Goal: Task Accomplishment & Management: Use online tool/utility

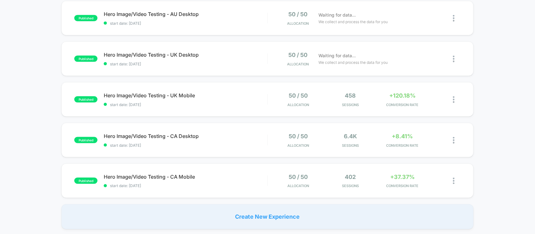
scroll to position [391, 0]
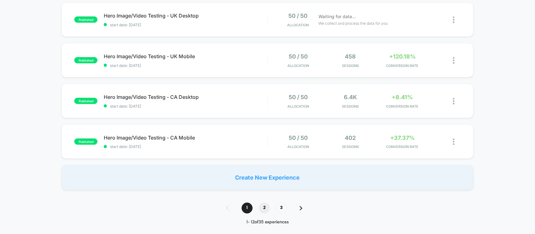
click at [266, 208] on span "2" at bounding box center [264, 208] width 11 height 11
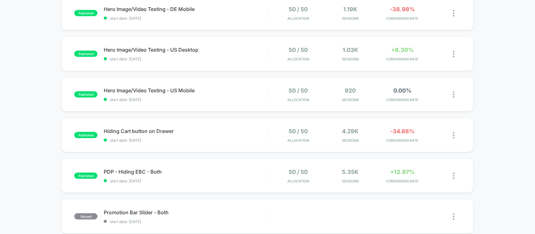
scroll to position [274, 0]
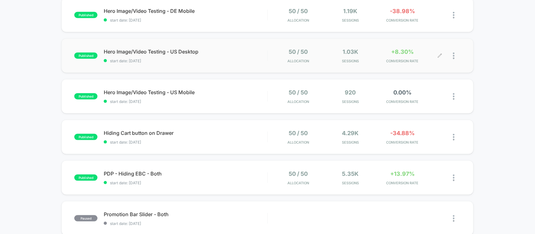
click at [439, 55] on icon at bounding box center [439, 56] width 5 height 5
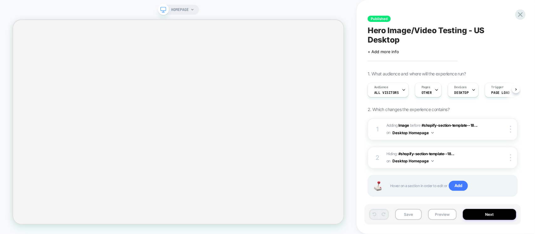
scroll to position [0, 0]
click at [482, 129] on span "#_loomi_addon_1758353601163 Adding Image BEFORE #shopify-section-template--18..…" at bounding box center [436, 129] width 101 height 15
click at [510, 131] on img at bounding box center [510, 129] width 1 height 7
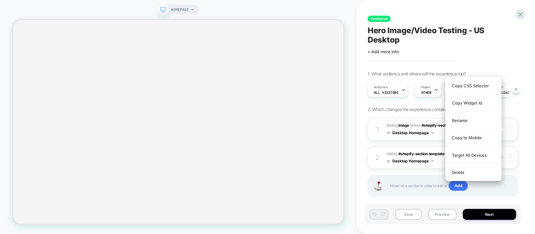
click at [510, 131] on img at bounding box center [510, 129] width 1 height 7
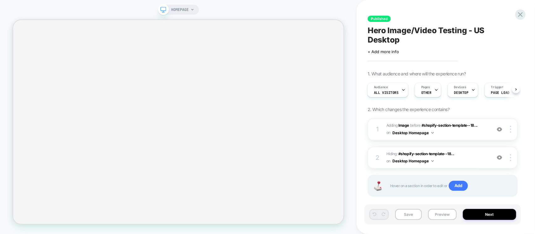
click at [515, 147] on div "1 #_loomi_addon_1758353601163 Adding Image BEFORE #shopify-section-template--18…" at bounding box center [442, 165] width 150 height 94
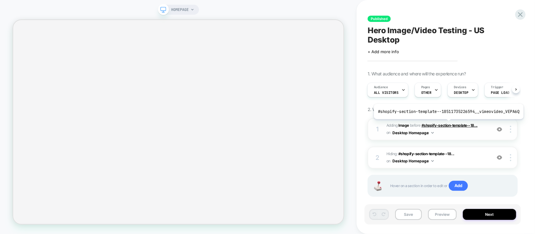
click at [447, 124] on span "#shopify-section-template--18..." at bounding box center [449, 125] width 56 height 5
click at [455, 127] on span "#shopify-section-template--18..." at bounding box center [449, 125] width 56 height 5
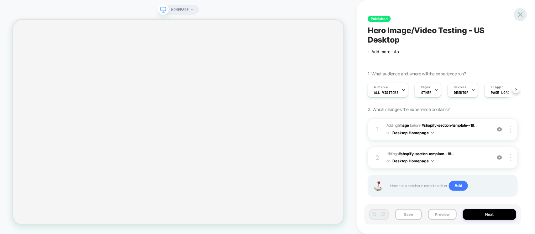
click at [517, 16] on div at bounding box center [520, 14] width 13 height 13
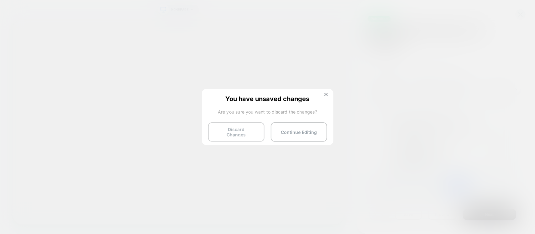
click at [242, 128] on button "Discard Changes" at bounding box center [236, 131] width 56 height 19
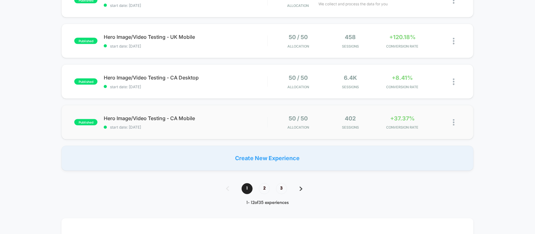
scroll to position [391, 0]
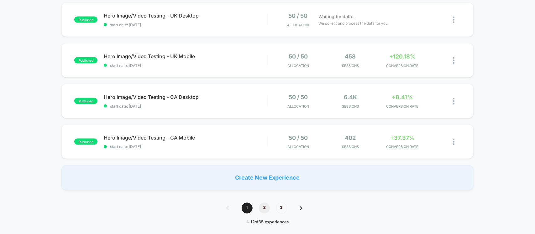
click at [261, 208] on span "2" at bounding box center [264, 208] width 11 height 11
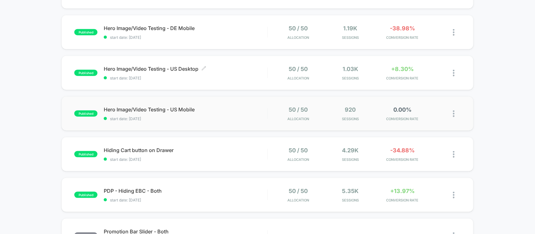
scroll to position [214, 0]
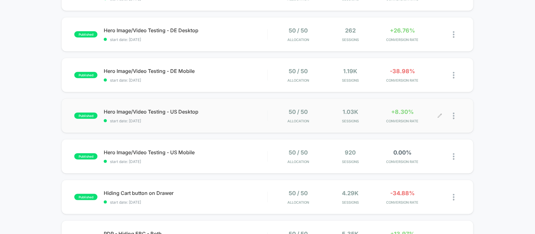
click at [440, 116] on icon at bounding box center [439, 116] width 5 height 5
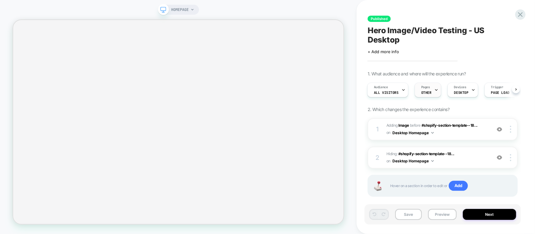
scroll to position [10, 0]
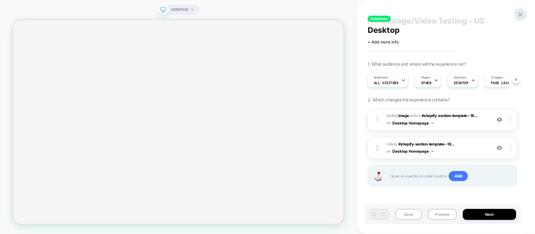
click at [519, 16] on icon at bounding box center [520, 14] width 8 height 8
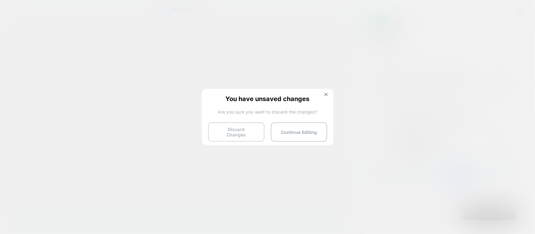
click at [222, 130] on button "Discard Changes" at bounding box center [236, 131] width 56 height 19
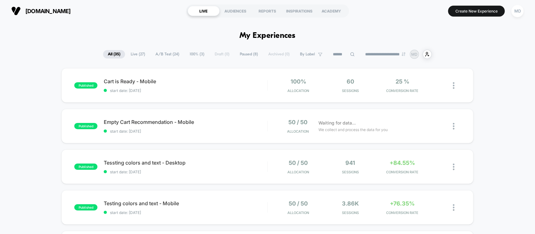
click at [131, 54] on span "Live ( 27 )" at bounding box center [138, 54] width 24 height 8
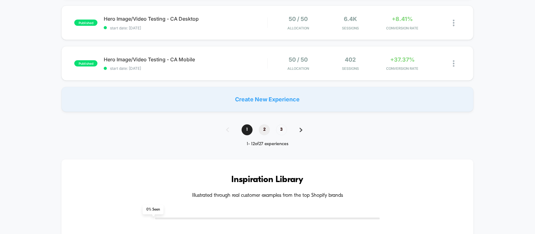
click at [261, 130] on span "2" at bounding box center [264, 130] width 11 height 11
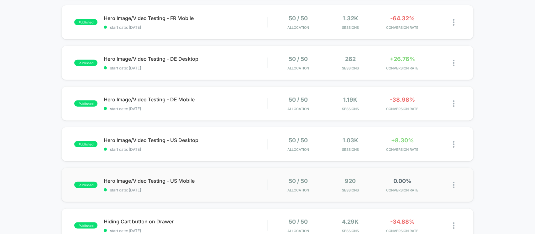
scroll to position [199, 0]
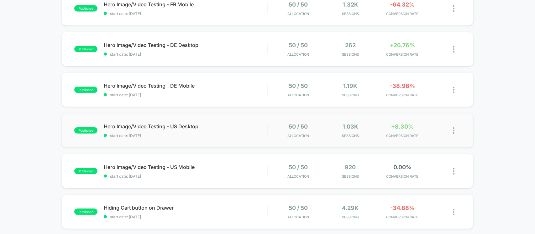
click at [453, 131] on img at bounding box center [454, 130] width 2 height 7
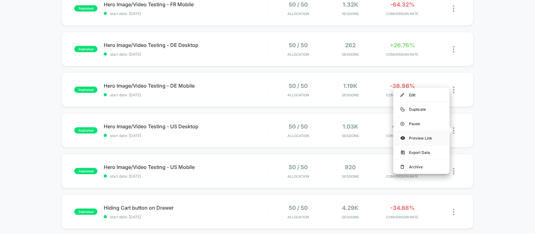
click at [419, 139] on div "Preview Link" at bounding box center [421, 138] width 56 height 14
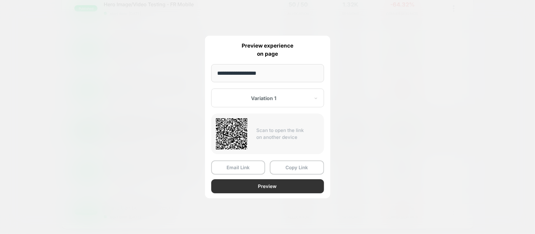
click at [256, 182] on button "Preview" at bounding box center [267, 186] width 113 height 14
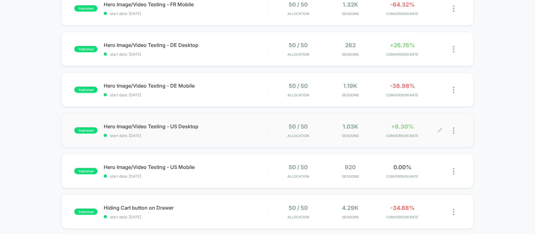
click at [456, 129] on div at bounding box center [457, 130] width 8 height 15
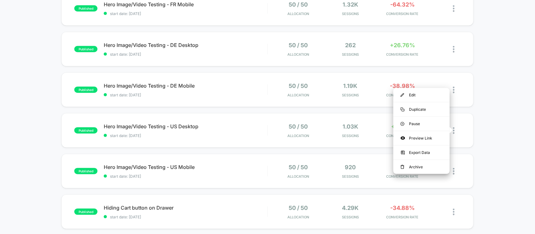
click at [500, 131] on div "published Hero Image/Video Testing - IT Desktop start date: 20/09/2025 50 / 50 …" at bounding box center [267, 128] width 535 height 518
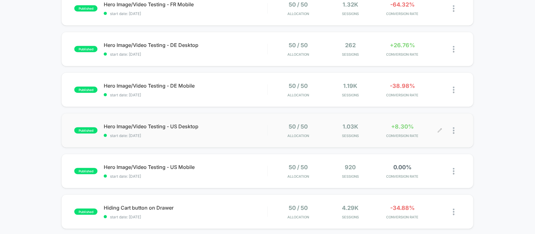
click at [440, 130] on icon at bounding box center [439, 131] width 4 height 4
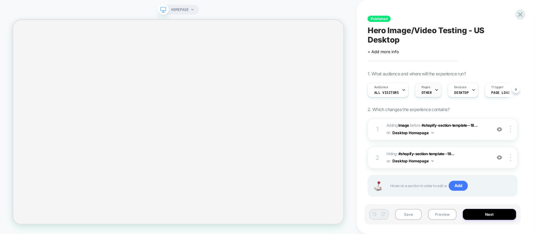
scroll to position [0, 0]
click at [424, 88] on span "Pages" at bounding box center [425, 87] width 9 height 4
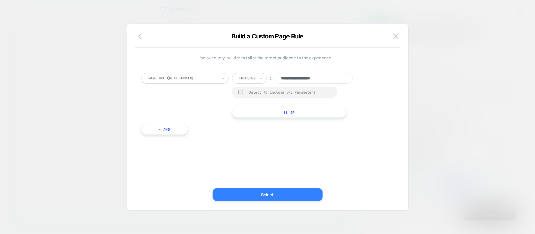
click at [282, 190] on button "Select" at bounding box center [268, 195] width 110 height 13
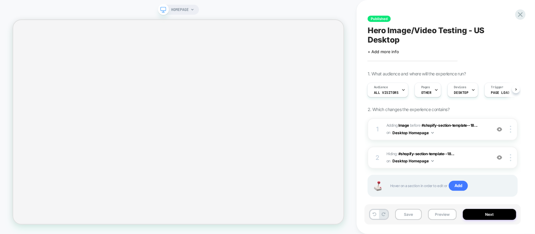
click at [183, 9] on span "HOMEPAGE" at bounding box center [180, 10] width 18 height 10
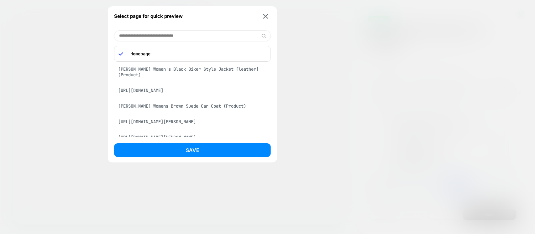
click at [334, 63] on div at bounding box center [267, 117] width 535 height 234
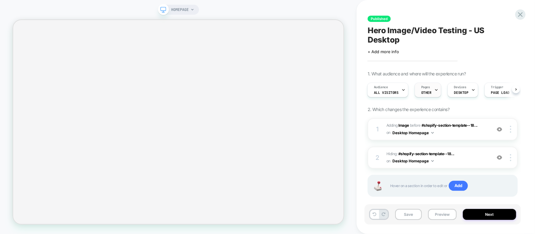
click at [425, 89] on span "Pages" at bounding box center [425, 87] width 9 height 4
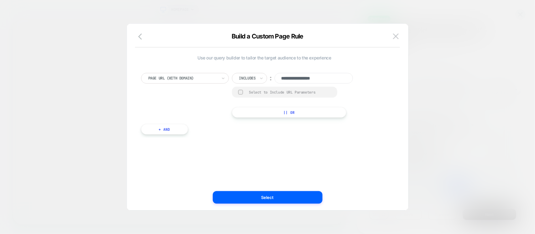
click at [453, 88] on div at bounding box center [267, 117] width 535 height 234
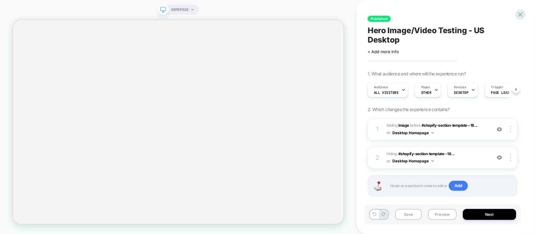
click at [454, 88] on span "Devices" at bounding box center [460, 87] width 12 height 4
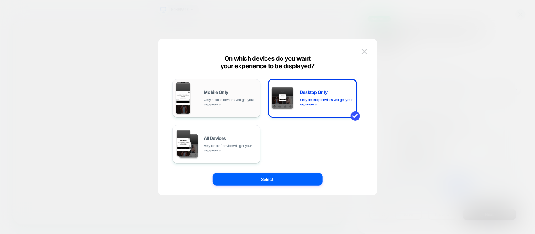
click at [232, 106] on span "Only mobile devices will get your experience" at bounding box center [230, 102] width 53 height 9
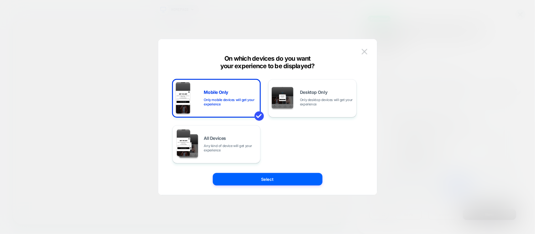
click at [272, 184] on button "Select" at bounding box center [268, 179] width 110 height 13
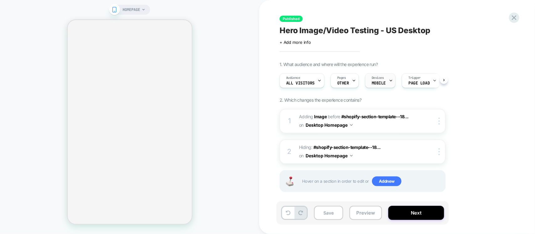
click at [382, 79] on span "Devices" at bounding box center [377, 78] width 12 height 4
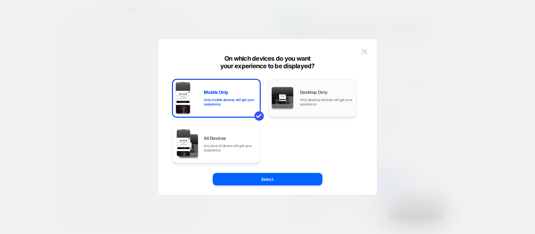
click at [291, 102] on img at bounding box center [283, 98] width 22 height 22
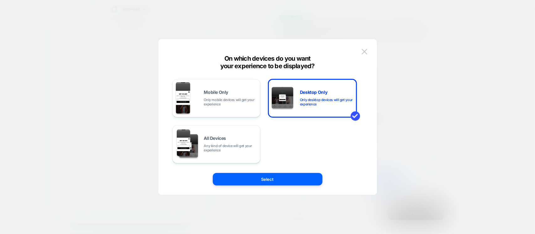
click at [277, 172] on div "Mobile Only Only mobile devices will get your experience Desktop Only Only desk…" at bounding box center [264, 117] width 200 height 131
drag, startPoint x: 277, startPoint y: 178, endPoint x: 444, endPoint y: 115, distance: 177.8
click at [277, 178] on button "Select" at bounding box center [268, 179] width 110 height 13
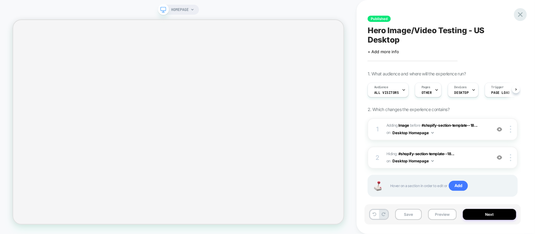
click at [516, 13] on icon at bounding box center [520, 14] width 8 height 8
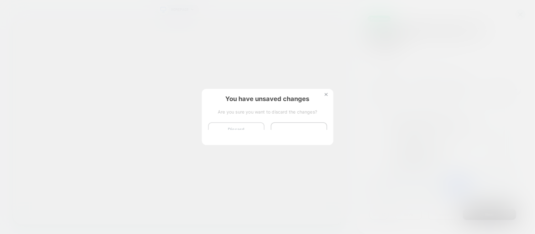
click at [260, 137] on button "Discard Changes" at bounding box center [236, 131] width 56 height 19
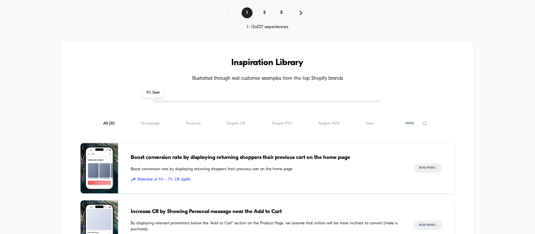
scroll to position [509, 0]
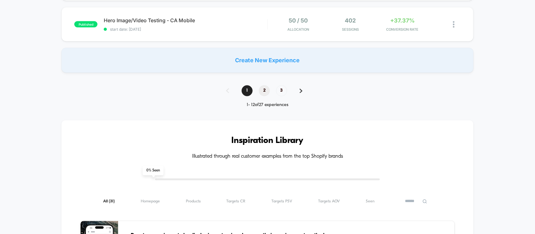
click at [264, 93] on span "2" at bounding box center [264, 90] width 11 height 11
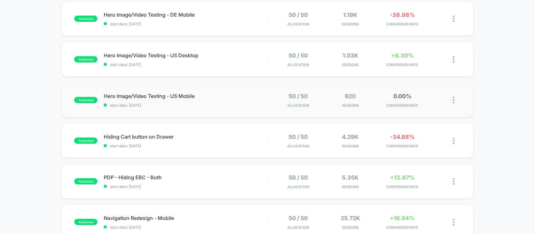
scroll to position [274, 0]
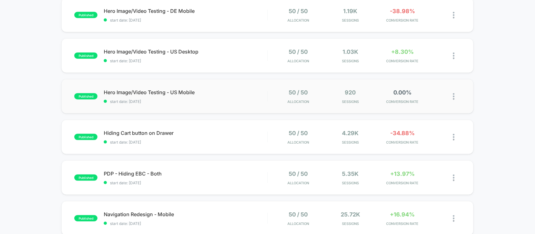
click at [453, 96] on img at bounding box center [454, 96] width 2 height 7
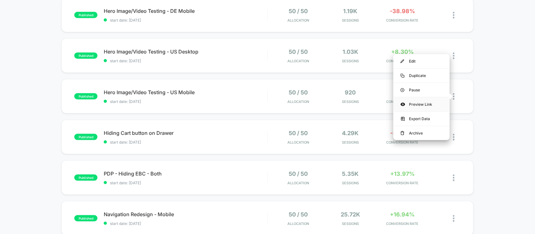
click at [420, 101] on div "Preview Link" at bounding box center [421, 104] width 56 height 14
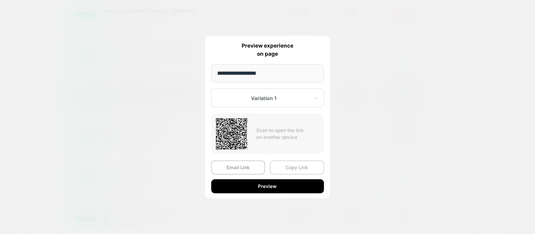
click at [287, 168] on button "Copy Link" at bounding box center [297, 168] width 54 height 14
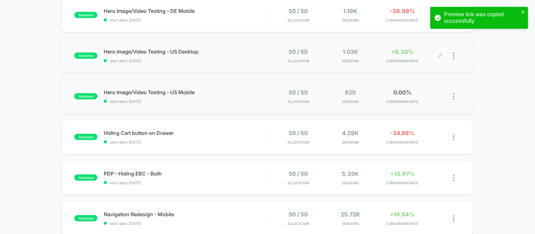
click at [456, 56] on div at bounding box center [457, 56] width 8 height 15
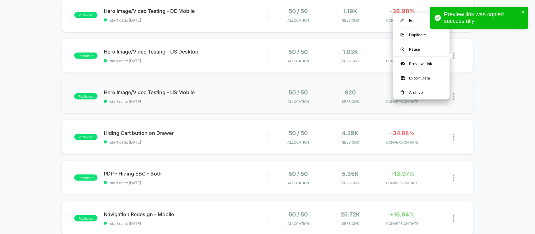
click at [493, 80] on div "published Hero Image/Video Testing - IT Desktop start date: 20/09/2025 50 / 50 …" at bounding box center [267, 53] width 535 height 518
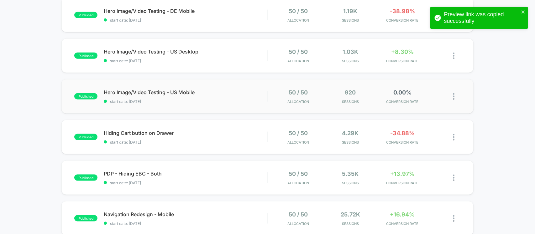
click at [520, 12] on div "Preview link was copied successfully" at bounding box center [476, 17] width 88 height 17
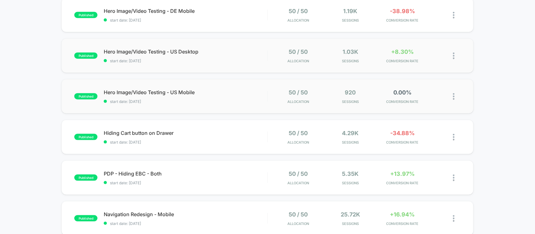
click at [453, 56] on img at bounding box center [454, 56] width 2 height 7
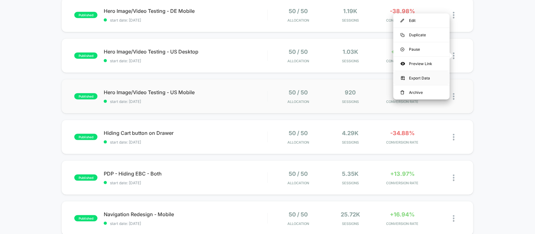
click at [423, 75] on div "Export Data" at bounding box center [421, 78] width 56 height 14
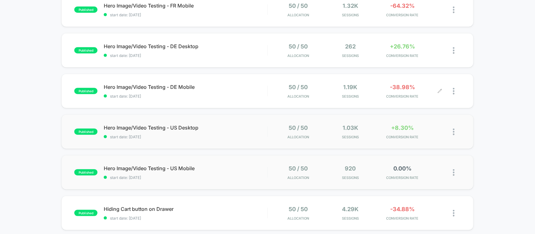
scroll to position [196, 0]
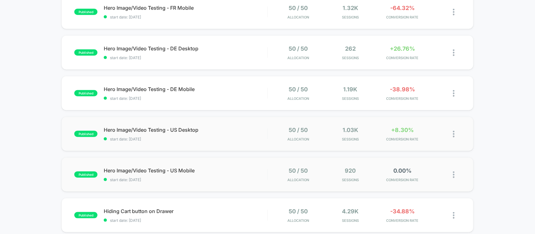
click at [453, 133] on img at bounding box center [454, 134] width 2 height 7
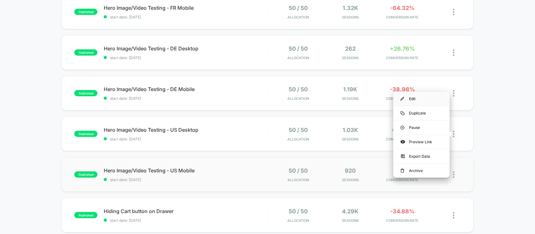
click at [413, 98] on div "Edit" at bounding box center [421, 99] width 56 height 14
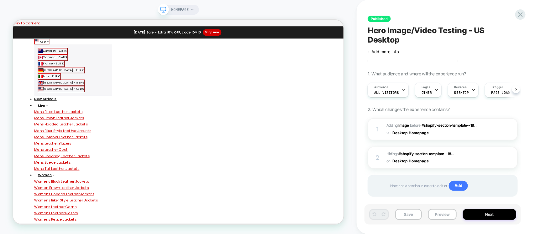
scroll to position [0, 0]
click at [467, 131] on span "#_loomi_addon_1758353601163 Adding Image BEFORE #shopify-section-template--18..…" at bounding box center [436, 129] width 101 height 15
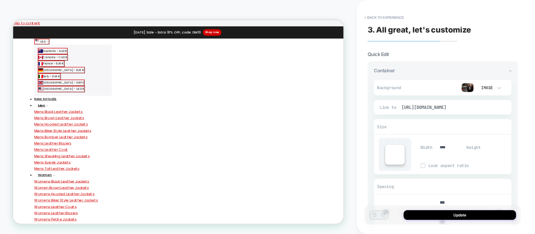
scroll to position [20, 0]
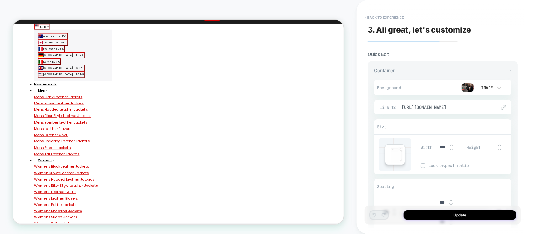
click at [456, 110] on div "Link to https://decrum.com/collections/best-seller" at bounding box center [442, 107] width 137 height 14
click at [459, 106] on span "https://decrum.com/collections/best-seller" at bounding box center [445, 108] width 89 height 6
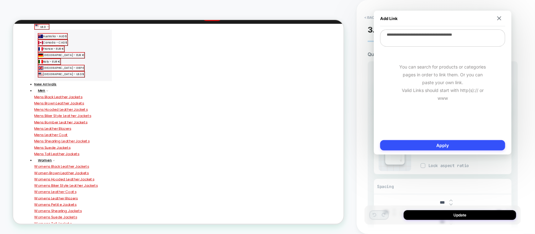
click at [498, 15] on div "Add Link" at bounding box center [442, 19] width 125 height 16
click at [500, 19] on img at bounding box center [499, 18] width 4 height 4
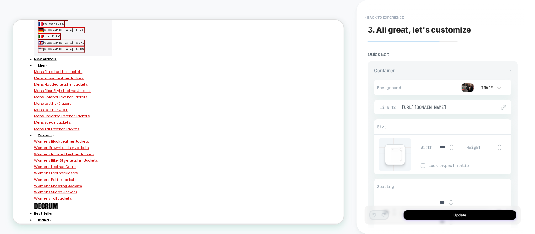
scroll to position [0, 0]
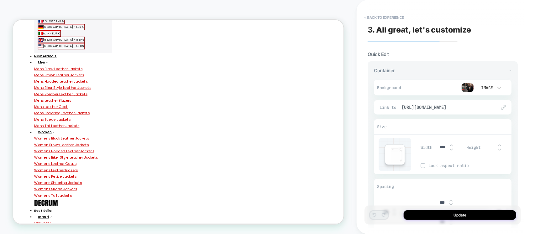
scroll to position [39, 0]
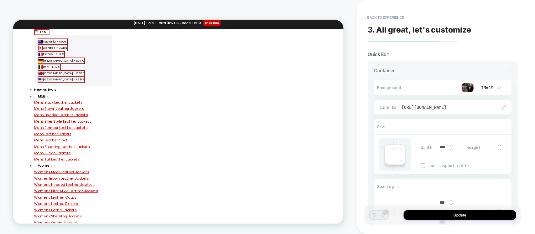
scroll to position [0, 0]
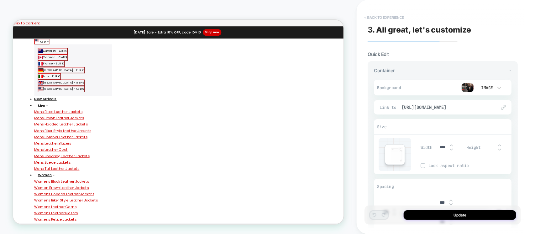
click at [379, 16] on button "< Back to experience" at bounding box center [384, 18] width 46 height 10
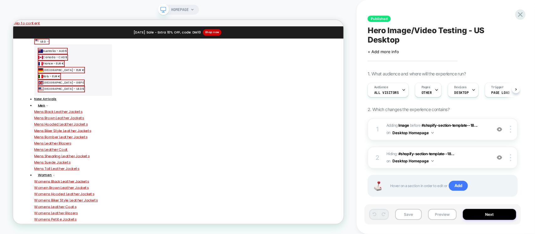
scroll to position [0, 0]
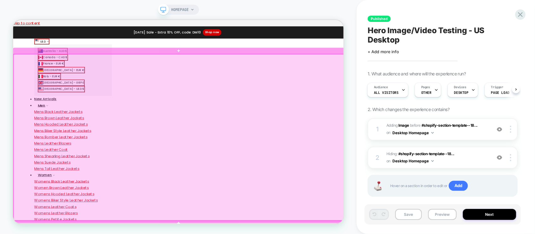
click at [307, 149] on div at bounding box center [233, 176] width 441 height 222
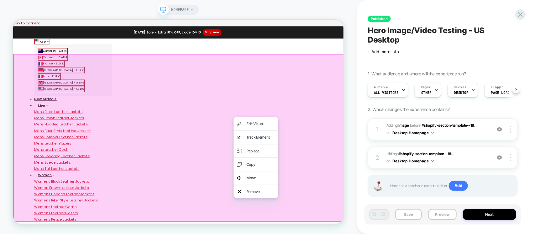
drag, startPoint x: 359, startPoint y: 152, endPoint x: 434, endPoint y: 172, distance: 77.6
click at [359, 152] on div "Published Hero Image/Video Testing - US Desktop Click to edit experience detail…" at bounding box center [445, 117] width 178 height 234
click at [350, 22] on div "HOMEPAGE" at bounding box center [178, 117] width 356 height 222
click at [343, 160] on div "Edit Visual" at bounding box center [342, 158] width 38 height 9
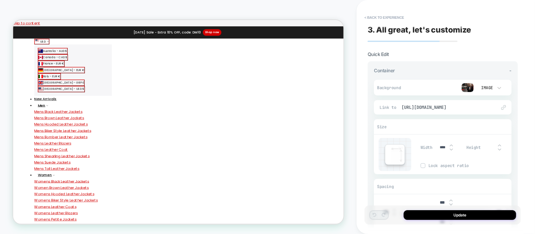
click at [384, 11] on div "3. All great, let's customize Quick Edit Container - Background Image Fit Conta…" at bounding box center [442, 117] width 156 height 222
click at [384, 13] on button "< Back to experience" at bounding box center [384, 18] width 46 height 10
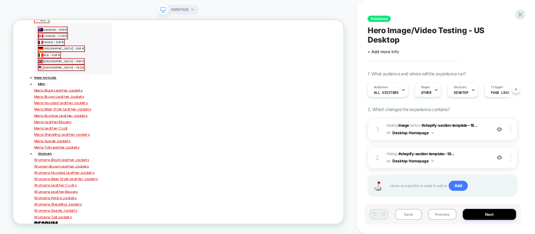
scroll to position [20, 0]
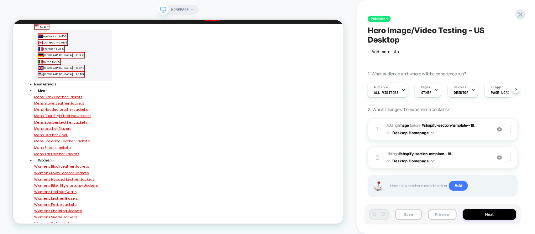
click at [500, 156] on img at bounding box center [498, 157] width 5 height 5
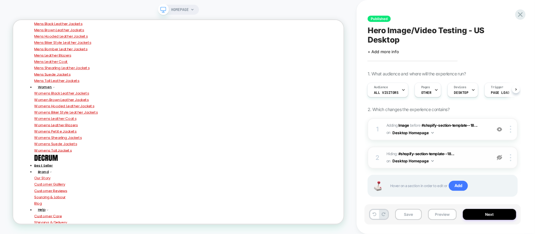
scroll to position [235, 0]
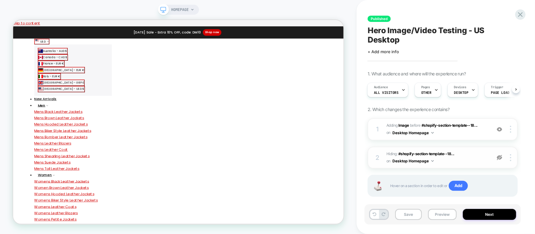
scroll to position [10, 0]
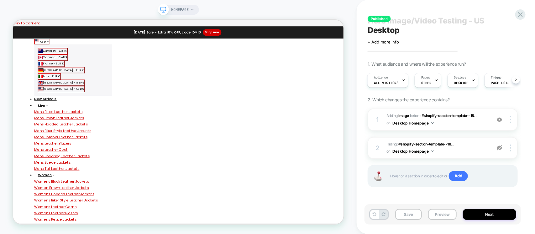
click at [499, 148] on img at bounding box center [498, 147] width 5 height 5
click at [500, 122] on img at bounding box center [498, 119] width 5 height 5
click at [466, 126] on span "#_loomi_addon_1758353601163 Adding Image BEFORE #shopify-section-template--18..…" at bounding box center [436, 119] width 101 height 15
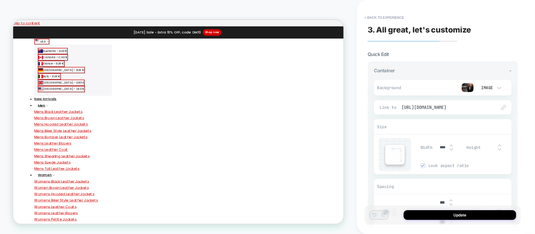
scroll to position [20, 0]
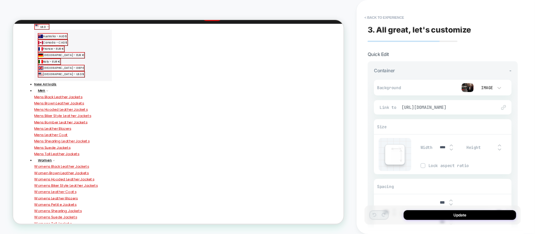
click at [447, 106] on span "https://decrum.com/collections/best-seller" at bounding box center [445, 108] width 89 height 6
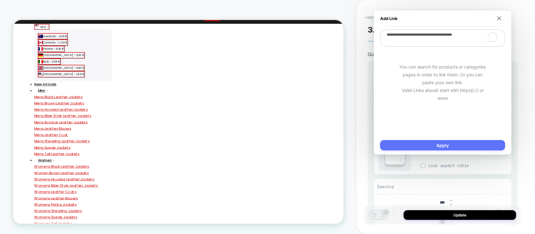
click at [449, 145] on button "Apply" at bounding box center [442, 145] width 125 height 10
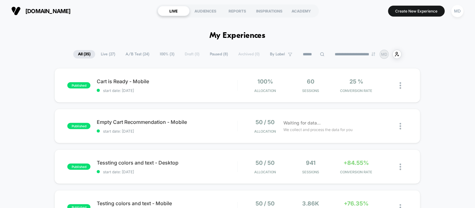
click at [132, 54] on span "A/B Test ( 24 )" at bounding box center [137, 54] width 33 height 8
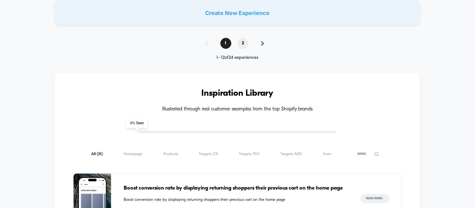
click at [245, 39] on span "2" at bounding box center [243, 43] width 11 height 11
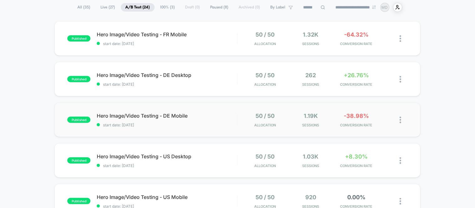
scroll to position [39, 0]
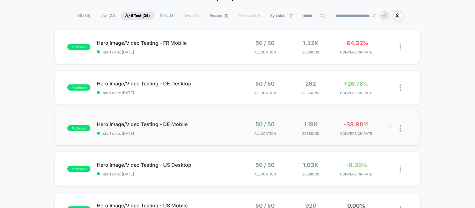
click at [402, 130] on div at bounding box center [404, 128] width 8 height 15
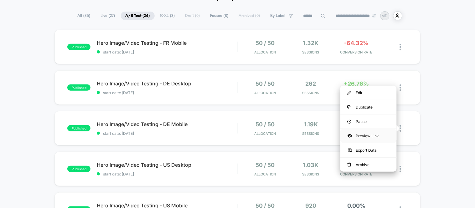
click at [365, 133] on div "Preview Link" at bounding box center [368, 136] width 56 height 14
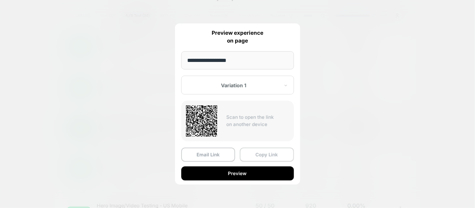
click at [261, 153] on button "Copy Link" at bounding box center [267, 155] width 54 height 14
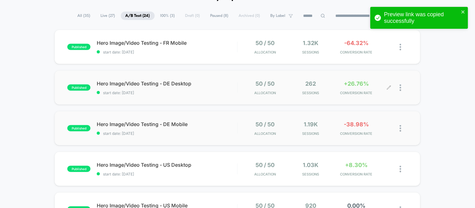
click at [402, 87] on div at bounding box center [404, 87] width 8 height 15
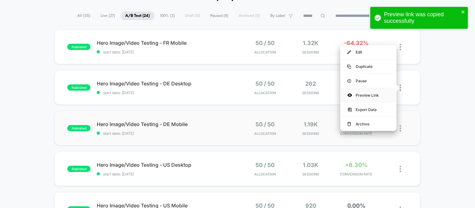
click at [364, 97] on div "Preview Link" at bounding box center [368, 95] width 56 height 14
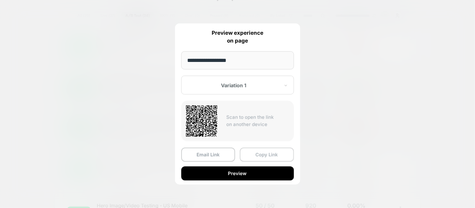
click at [259, 157] on button "Copy Link" at bounding box center [267, 155] width 54 height 14
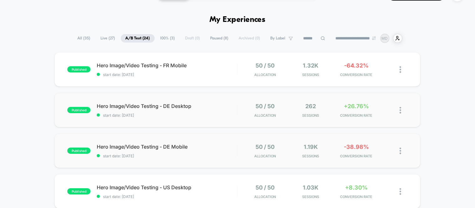
scroll to position [4, 0]
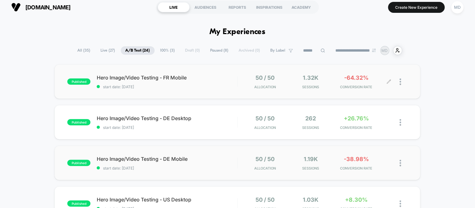
click at [403, 85] on div at bounding box center [404, 82] width 8 height 15
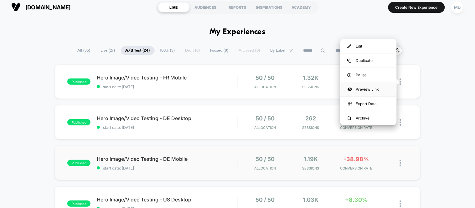
click at [380, 86] on div "Preview Link" at bounding box center [368, 89] width 56 height 14
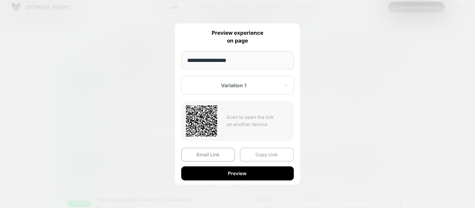
click at [260, 155] on button "Copy Link" at bounding box center [267, 155] width 54 height 14
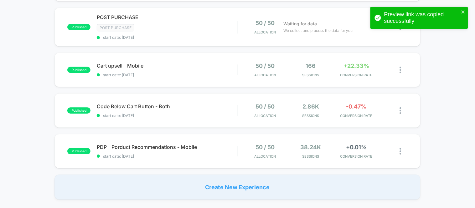
scroll to position [525, 0]
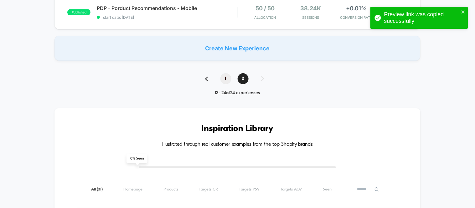
click at [229, 76] on span "1" at bounding box center [225, 78] width 11 height 11
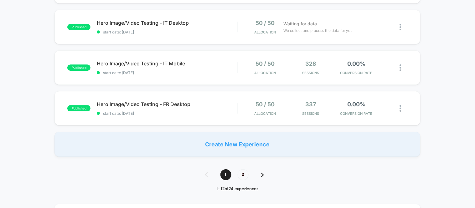
scroll to position [355, 0]
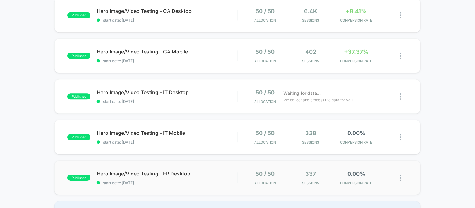
click at [401, 175] on img at bounding box center [401, 178] width 2 height 7
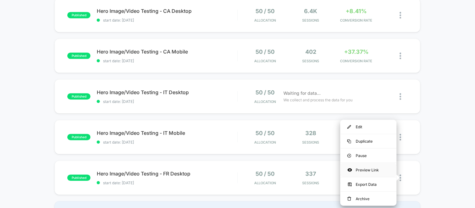
click at [363, 171] on div "Preview Link" at bounding box center [368, 170] width 56 height 14
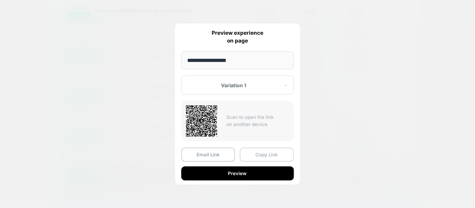
click at [262, 155] on button "Copy Link" at bounding box center [267, 155] width 54 height 14
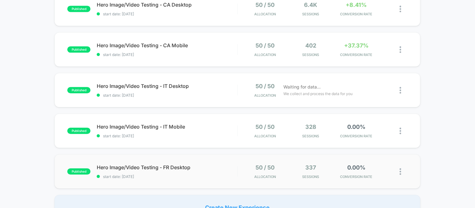
scroll to position [425, 0]
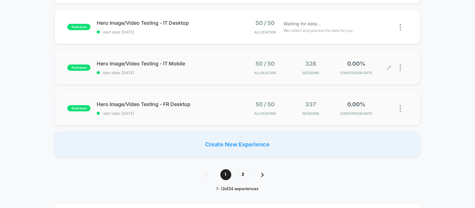
click at [405, 69] on div at bounding box center [404, 67] width 8 height 15
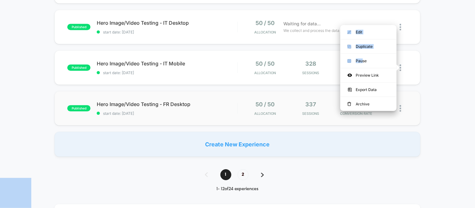
drag, startPoint x: 363, startPoint y: 63, endPoint x: 475, endPoint y: 75, distance: 112.8
click at [475, 75] on body "**********" at bounding box center [237, 104] width 475 height 208
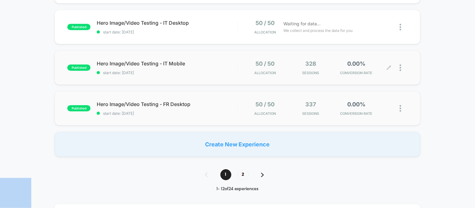
click at [400, 69] on img at bounding box center [401, 68] width 2 height 7
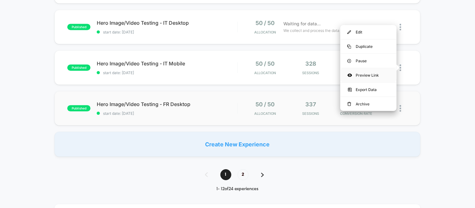
click at [368, 74] on div "Preview Link" at bounding box center [368, 75] width 56 height 14
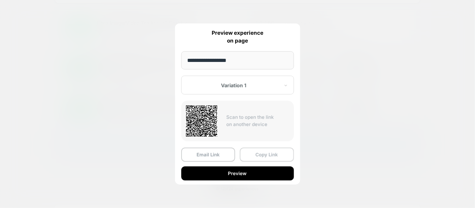
click at [254, 155] on button "Copy Link" at bounding box center [267, 155] width 54 height 14
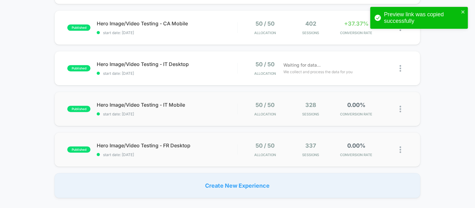
scroll to position [321, 0]
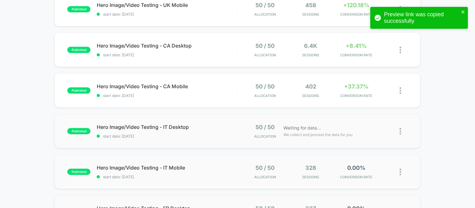
click at [401, 132] on img at bounding box center [401, 131] width 2 height 7
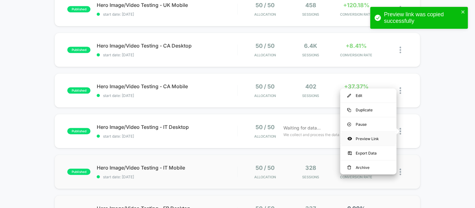
click at [367, 138] on div "Preview Link" at bounding box center [368, 139] width 56 height 14
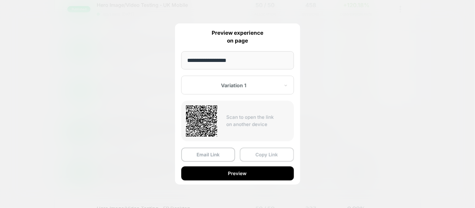
click at [262, 153] on button "Copy Link" at bounding box center [267, 155] width 54 height 14
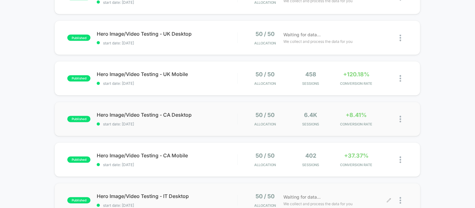
scroll to position [286, 0]
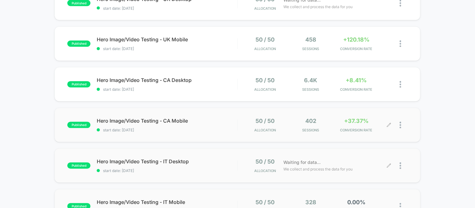
click at [399, 124] on div at bounding box center [398, 125] width 18 height 15
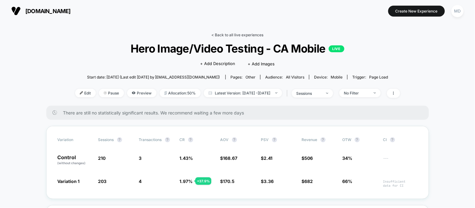
click at [219, 34] on link "< Back to all live experiences" at bounding box center [238, 35] width 52 height 5
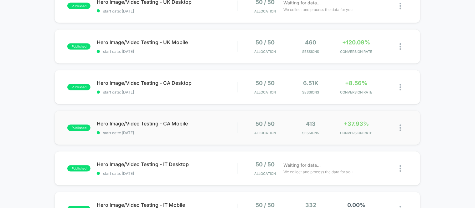
scroll to position [323, 0]
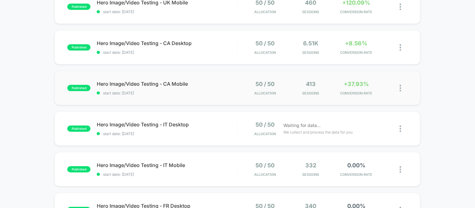
click at [401, 91] on img at bounding box center [401, 88] width 2 height 7
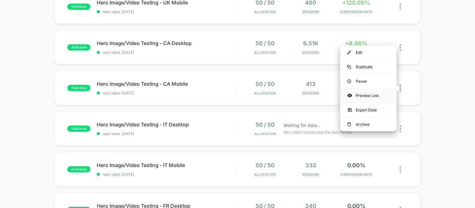
click at [369, 90] on div "Preview Link" at bounding box center [368, 96] width 56 height 14
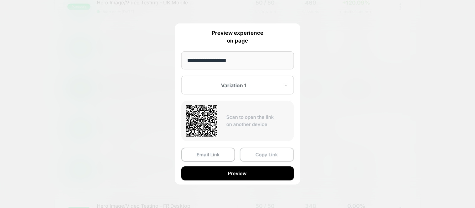
click at [269, 148] on button "Copy Link" at bounding box center [267, 155] width 54 height 14
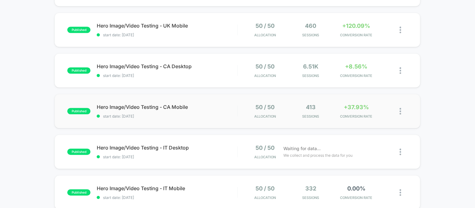
scroll to position [288, 0]
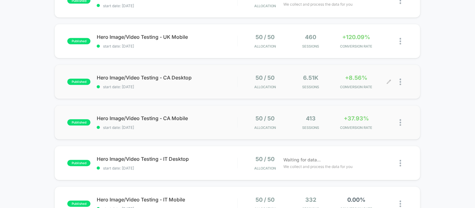
click at [403, 85] on div at bounding box center [404, 82] width 8 height 15
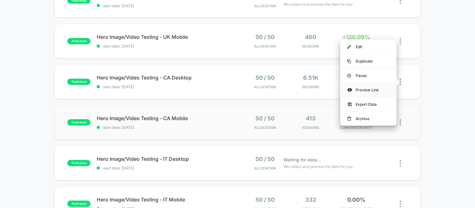
click at [364, 91] on div "Preview Link" at bounding box center [368, 90] width 56 height 14
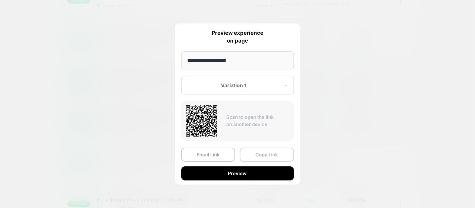
click at [273, 151] on button "Copy Link" at bounding box center [267, 155] width 54 height 14
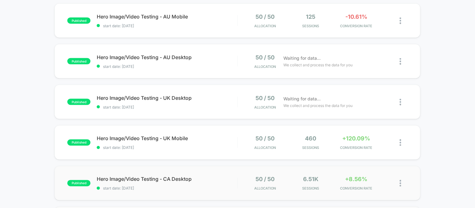
scroll to position [184, 0]
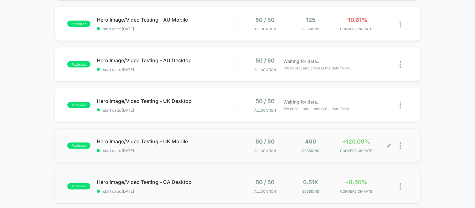
click at [402, 150] on div at bounding box center [404, 146] width 8 height 15
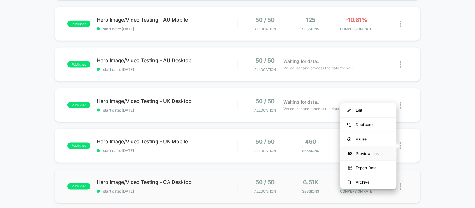
click at [364, 153] on div "Preview Link" at bounding box center [368, 154] width 56 height 14
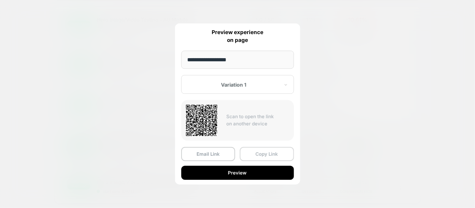
click at [267, 156] on button "Copy Link" at bounding box center [267, 154] width 54 height 14
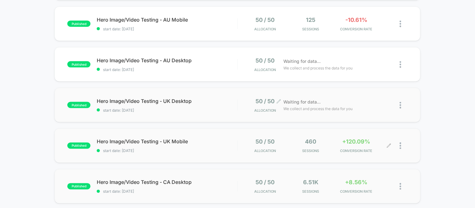
scroll to position [149, 0]
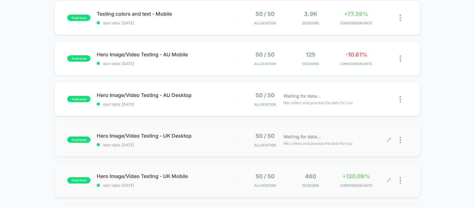
click at [405, 141] on div at bounding box center [404, 140] width 8 height 15
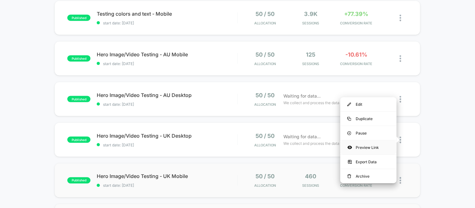
click at [368, 147] on div "Preview Link" at bounding box center [368, 148] width 56 height 14
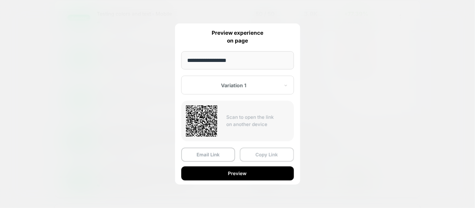
click at [267, 152] on button "Copy Link" at bounding box center [267, 155] width 54 height 14
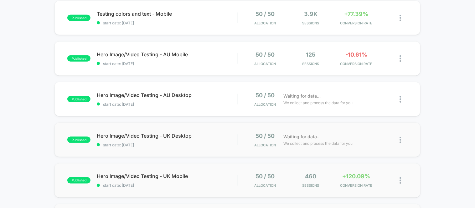
click at [401, 141] on img at bounding box center [401, 140] width 2 height 7
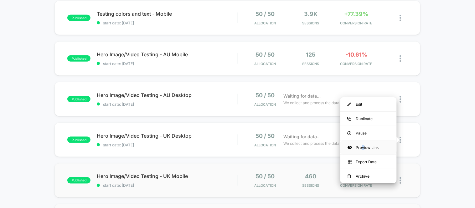
click at [362, 147] on div "Preview Link" at bounding box center [368, 148] width 56 height 14
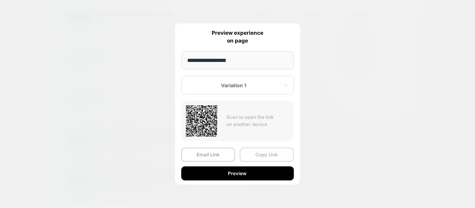
click at [263, 157] on button "Copy Link" at bounding box center [267, 155] width 54 height 14
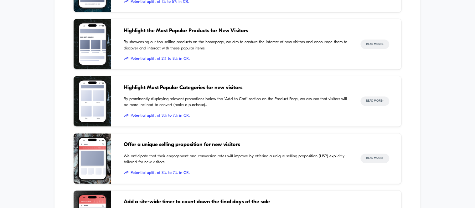
scroll to position [835, 0]
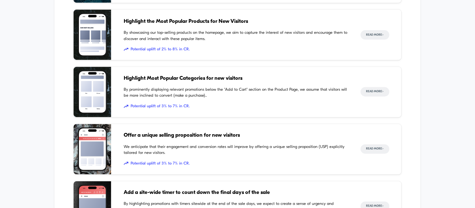
click at [462, 8] on div "Inspiration Library Illustrated through real customer examples from the top Sho…" at bounding box center [237, 40] width 475 height 516
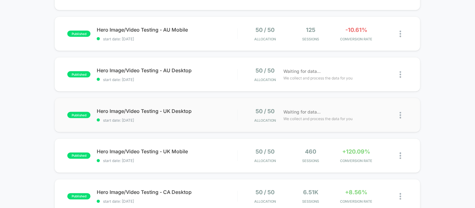
click at [400, 114] on div at bounding box center [404, 115] width 8 height 15
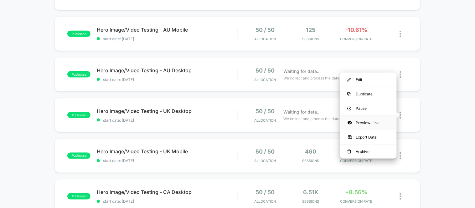
click at [357, 121] on div "Preview Link" at bounding box center [368, 123] width 56 height 14
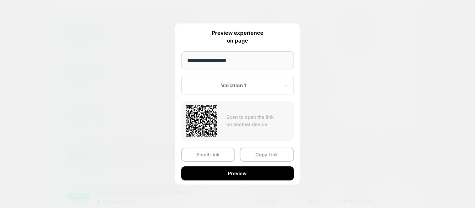
click at [259, 152] on button "Copy Link" at bounding box center [267, 155] width 54 height 14
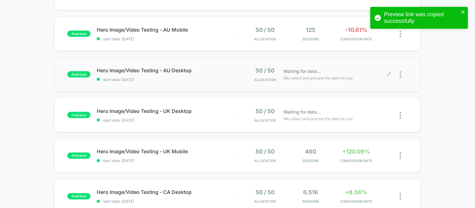
click at [403, 72] on div at bounding box center [404, 74] width 8 height 15
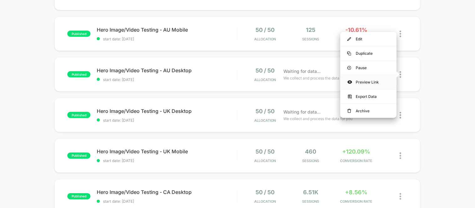
click at [371, 80] on div "Preview Link" at bounding box center [368, 82] width 56 height 14
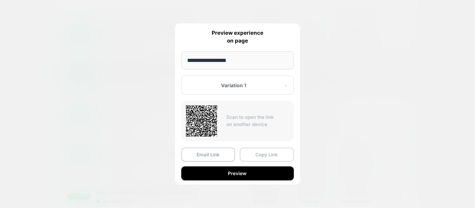
click at [269, 152] on button "Copy Link" at bounding box center [267, 155] width 54 height 14
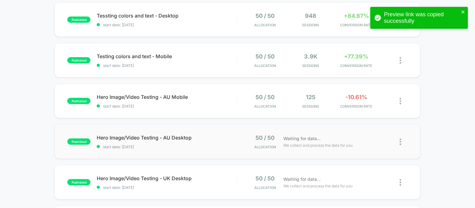
scroll to position [104, 0]
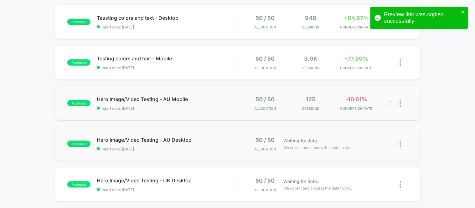
click at [401, 106] on div at bounding box center [404, 103] width 8 height 15
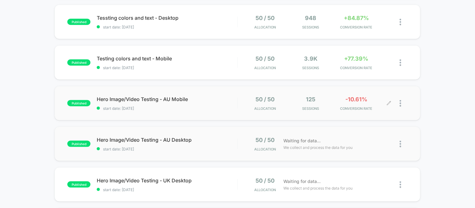
click at [402, 105] on div at bounding box center [404, 103] width 8 height 15
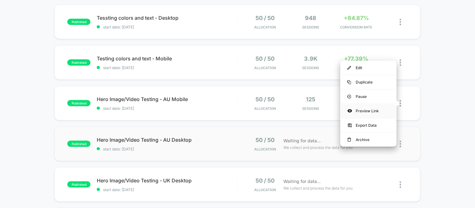
click at [375, 114] on div "Preview Link" at bounding box center [368, 111] width 56 height 14
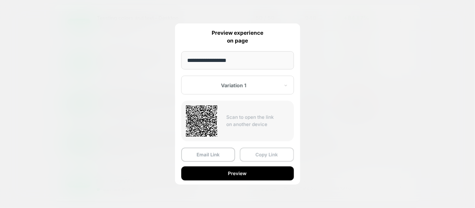
click at [263, 154] on button "Copy Link" at bounding box center [267, 155] width 54 height 14
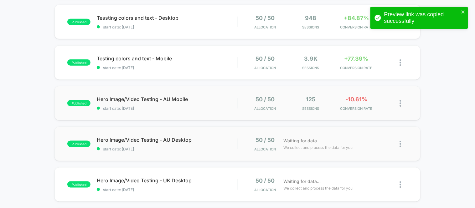
click at [401, 102] on img at bounding box center [401, 103] width 2 height 7
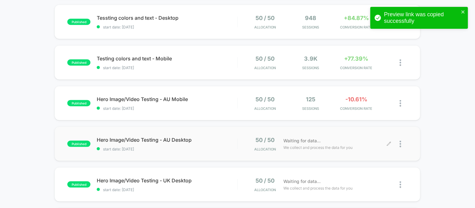
click at [402, 146] on div at bounding box center [404, 144] width 8 height 15
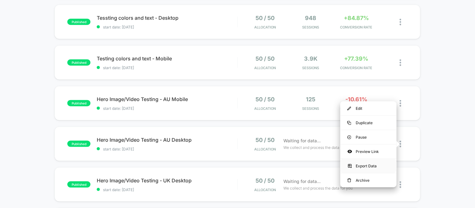
click at [369, 162] on div "Export Data" at bounding box center [368, 166] width 56 height 14
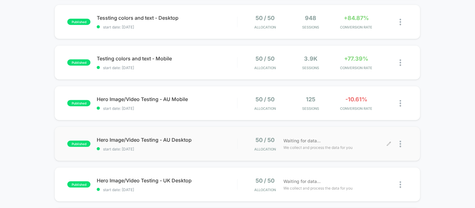
click at [403, 142] on div at bounding box center [404, 144] width 8 height 15
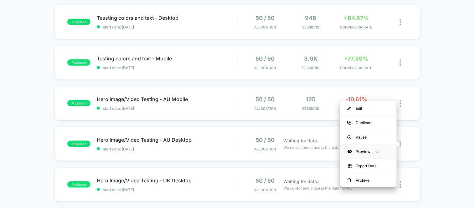
click at [369, 150] on div "Preview Link" at bounding box center [368, 152] width 56 height 14
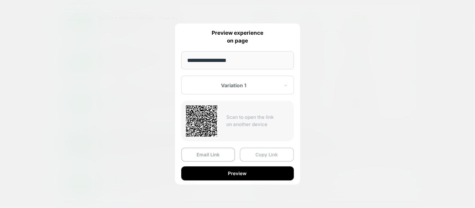
click at [277, 158] on button "Copy Link" at bounding box center [267, 155] width 54 height 14
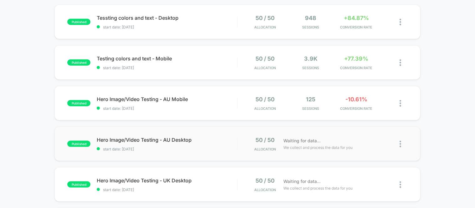
click at [401, 142] on img at bounding box center [401, 144] width 2 height 7
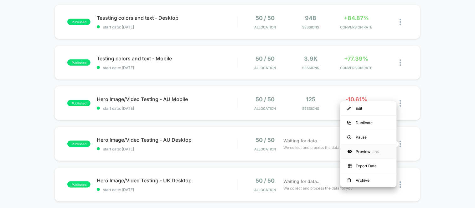
click at [369, 152] on div "Preview Link" at bounding box center [368, 152] width 56 height 14
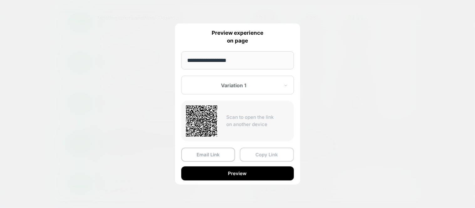
click at [264, 156] on button "Copy Link" at bounding box center [267, 155] width 54 height 14
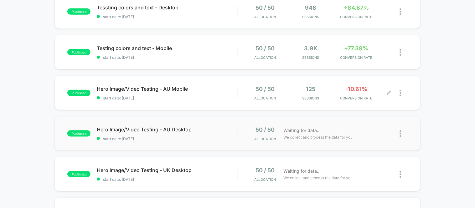
scroll to position [139, 0]
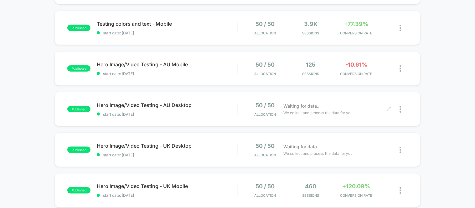
click at [392, 110] on div at bounding box center [398, 109] width 18 height 15
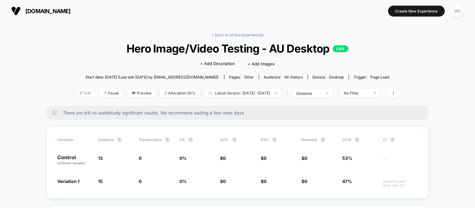
click at [78, 90] on span "Edit" at bounding box center [85, 93] width 21 height 8
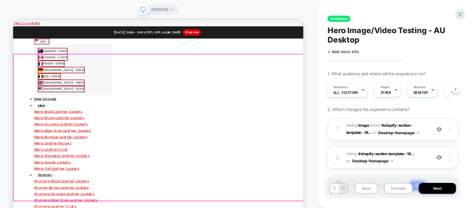
scroll to position [70, 0]
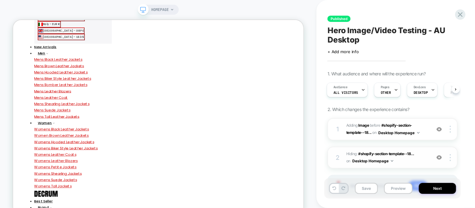
click at [438, 160] on div at bounding box center [440, 157] width 12 height 7
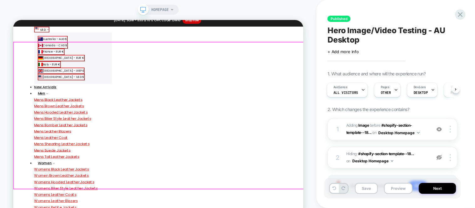
scroll to position [0, 0]
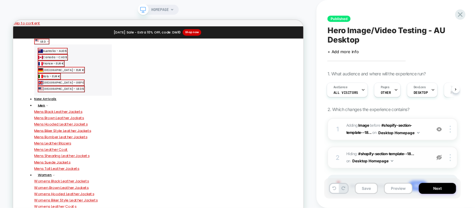
click at [441, 158] on img at bounding box center [439, 157] width 5 height 5
click at [441, 130] on img at bounding box center [439, 129] width 5 height 5
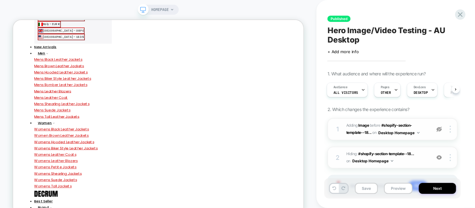
click at [440, 158] on img at bounding box center [439, 157] width 5 height 5
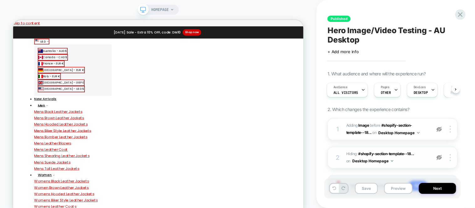
click at [440, 158] on img at bounding box center [439, 157] width 5 height 5
click at [437, 133] on div "1 #_loomi_addon_1758356031586 Adding Image BEFORE #shopify-section-template--18…" at bounding box center [393, 129] width 130 height 22
click at [440, 130] on img at bounding box center [439, 129] width 5 height 5
click at [430, 134] on div "1 #_loomi_addon_1758356031586 Adding Image BEFORE #shopify-section-template--18…" at bounding box center [393, 129] width 130 height 22
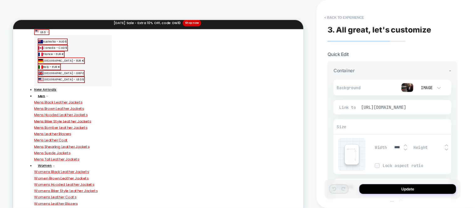
scroll to position [13, 0]
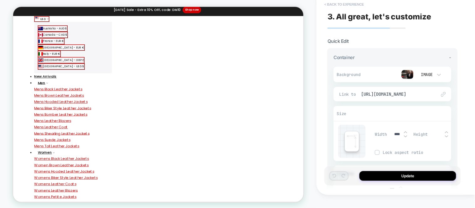
click at [334, 5] on button "< Back to experience" at bounding box center [344, 4] width 46 height 10
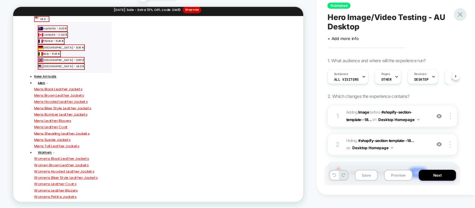
scroll to position [0, 0]
click at [456, 16] on div at bounding box center [460, 14] width 13 height 13
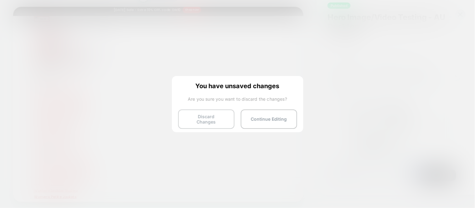
click at [194, 118] on button "Discard Changes" at bounding box center [206, 119] width 56 height 19
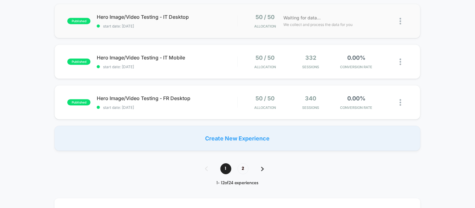
scroll to position [452, 0]
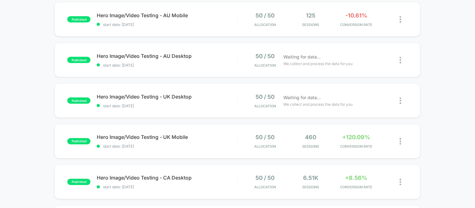
scroll to position [174, 0]
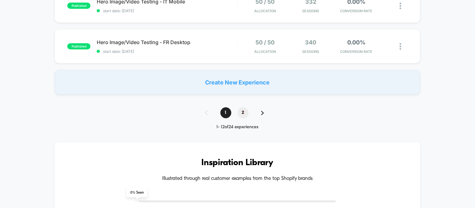
click at [240, 117] on span "2" at bounding box center [243, 112] width 11 height 11
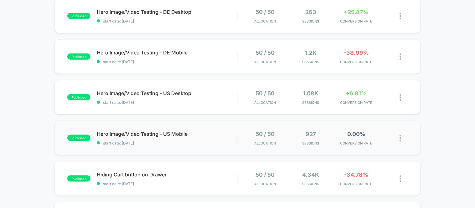
scroll to position [108, 0]
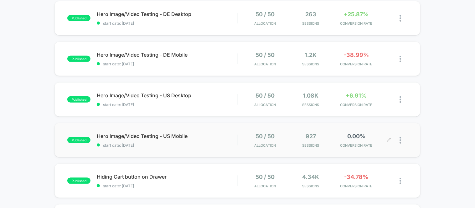
click at [400, 137] on div at bounding box center [404, 140] width 8 height 15
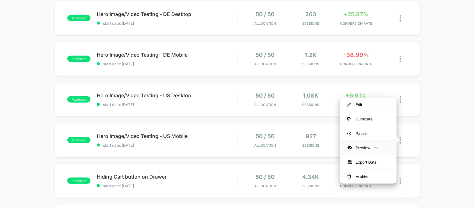
click at [364, 148] on div "Preview Link" at bounding box center [368, 148] width 56 height 14
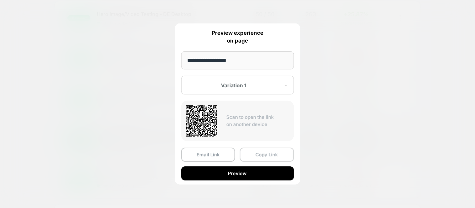
click at [255, 151] on button "Copy Link" at bounding box center [267, 155] width 54 height 14
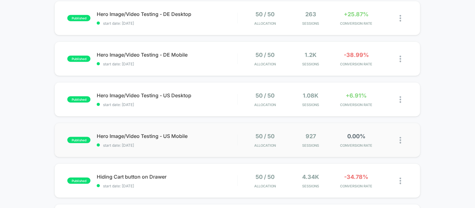
scroll to position [73, 0]
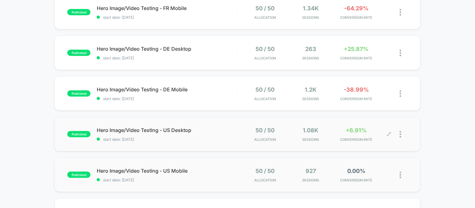
click at [403, 135] on div at bounding box center [404, 134] width 8 height 15
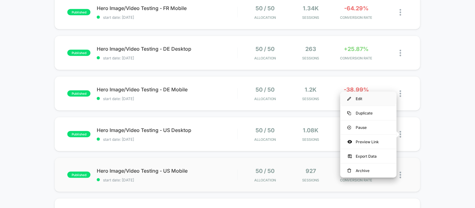
click at [361, 100] on div "Edit" at bounding box center [368, 99] width 56 height 14
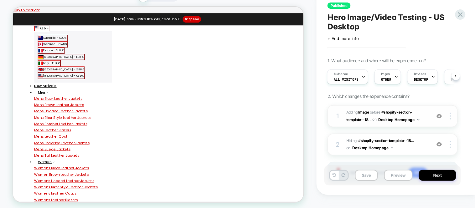
click at [442, 119] on img at bounding box center [439, 116] width 5 height 5
click at [441, 156] on div "2 Hiding : #shopify-section-template--18... #shopify-section-template--18511735…" at bounding box center [393, 145] width 130 height 22
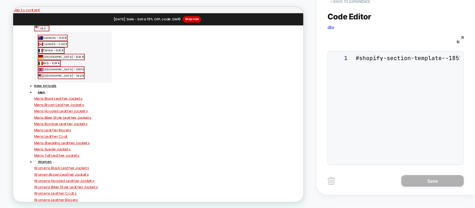
click at [345, 7] on button "< Back to experience" at bounding box center [351, 2] width 46 height 10
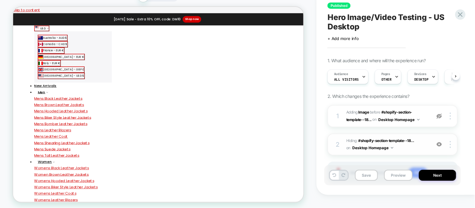
scroll to position [0, 0]
click at [441, 147] on img at bounding box center [439, 144] width 5 height 5
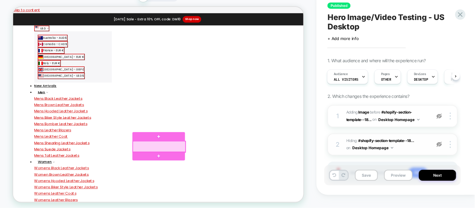
click at [218, 189] on div at bounding box center [208, 193] width 70 height 15
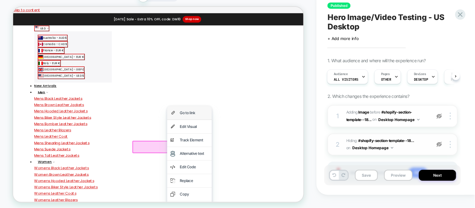
click at [244, 146] on div "Go to link" at bounding box center [254, 147] width 38 height 9
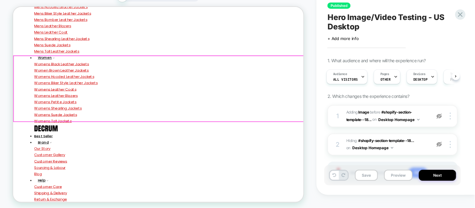
scroll to position [278, 0]
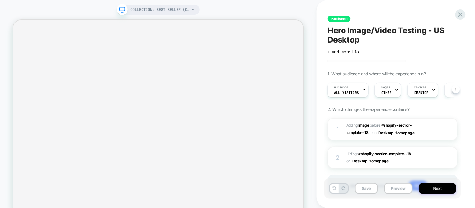
scroll to position [0, 0]
click at [462, 13] on icon at bounding box center [460, 14] width 5 height 5
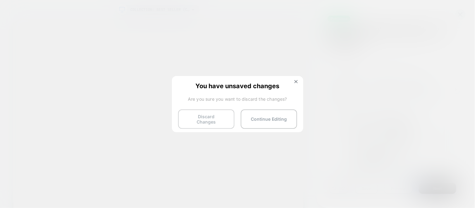
click at [212, 121] on button "Discard Changes" at bounding box center [206, 119] width 56 height 19
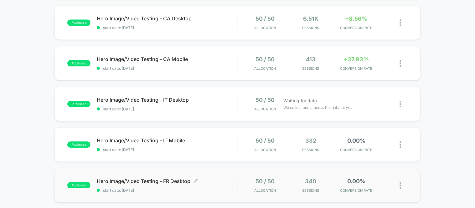
scroll to position [487, 0]
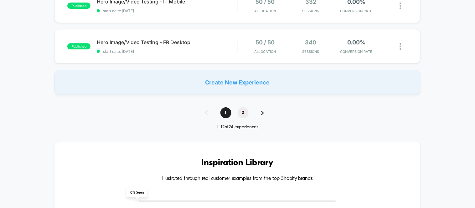
click at [244, 112] on span "2" at bounding box center [243, 112] width 11 height 11
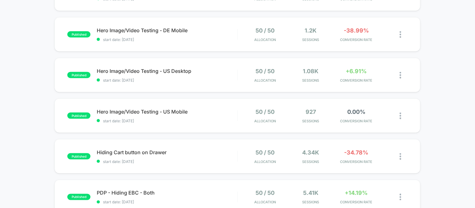
scroll to position [73, 0]
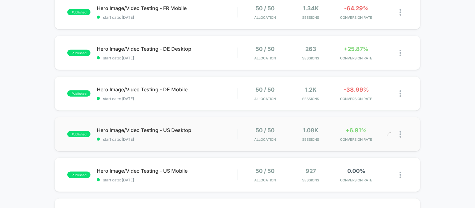
click at [391, 133] on icon at bounding box center [389, 134] width 4 height 4
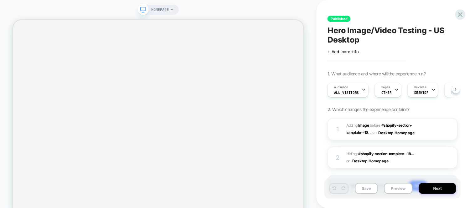
scroll to position [0, 0]
click at [461, 13] on icon at bounding box center [460, 14] width 8 height 8
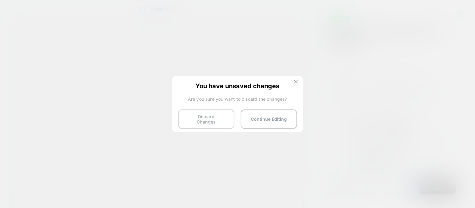
click at [216, 118] on button "Discard Changes" at bounding box center [206, 119] width 56 height 19
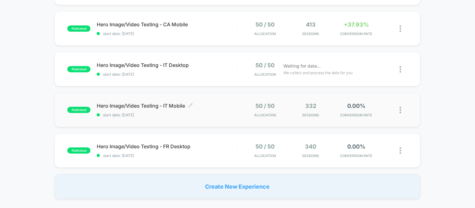
scroll to position [556, 0]
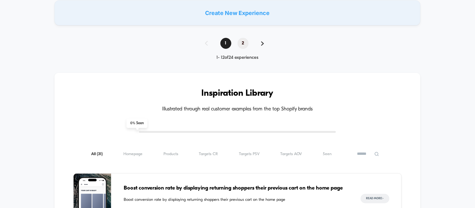
click at [240, 48] on span "2" at bounding box center [243, 43] width 11 height 11
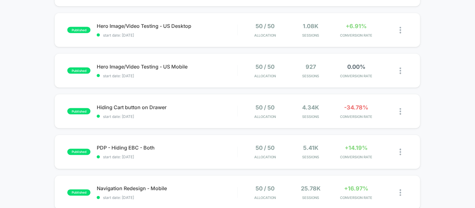
scroll to position [143, 0]
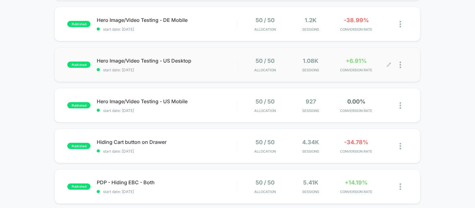
click at [402, 64] on div at bounding box center [404, 65] width 8 height 15
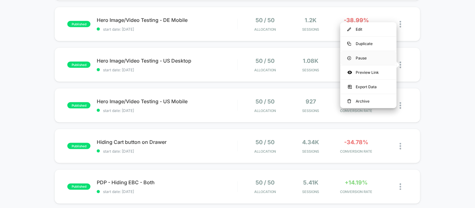
click at [361, 53] on div "Pause" at bounding box center [368, 58] width 56 height 14
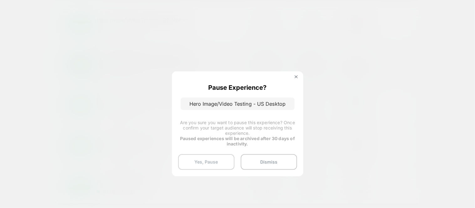
click at [213, 164] on button "Yes, Pause" at bounding box center [206, 162] width 56 height 16
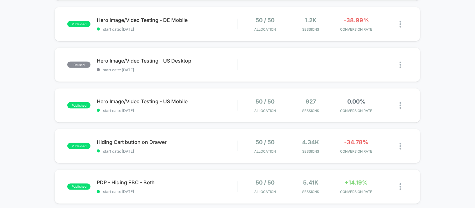
click at [439, 90] on div "published Hero Image/Video Testing - FR Mobile start date: [DATE] 50 / 50 Alloc…" at bounding box center [237, 184] width 475 height 518
click at [366, 65] on img at bounding box center [366, 65] width 3 height 4
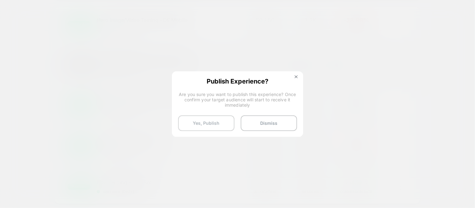
click at [216, 125] on button "Yes, Publish" at bounding box center [206, 124] width 56 height 16
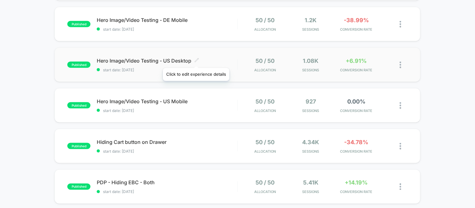
click at [196, 60] on icon at bounding box center [196, 60] width 5 height 5
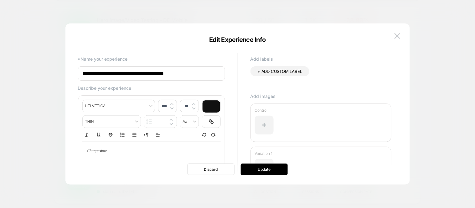
click at [197, 77] on input "**********" at bounding box center [151, 73] width 147 height 14
click at [396, 39] on button at bounding box center [397, 35] width 9 height 9
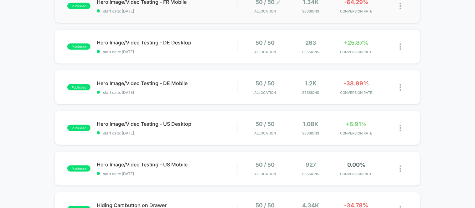
scroll to position [0, 0]
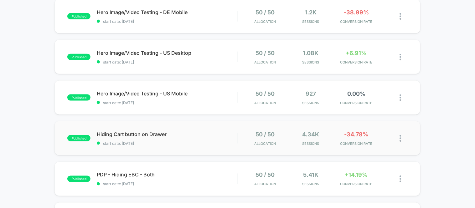
scroll to position [139, 0]
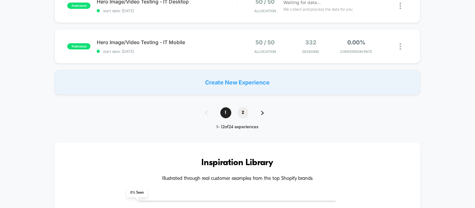
click at [240, 113] on span "2" at bounding box center [243, 112] width 11 height 11
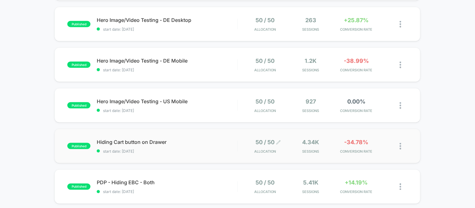
scroll to position [108, 0]
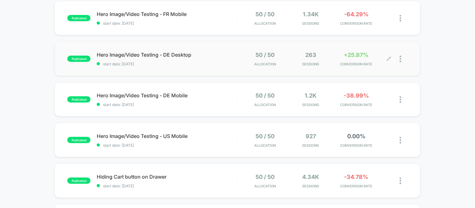
click at [401, 63] on div at bounding box center [404, 59] width 8 height 15
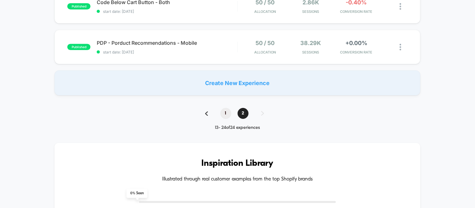
click at [229, 114] on span "1" at bounding box center [225, 113] width 11 height 11
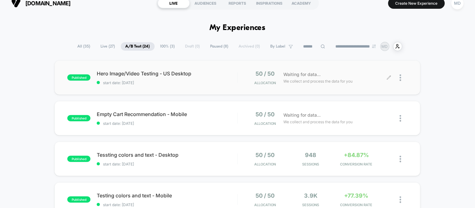
scroll to position [0, 0]
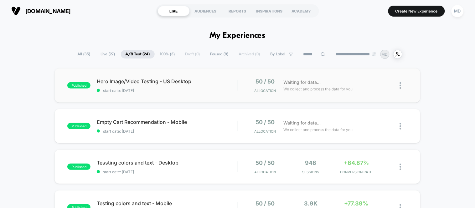
click at [400, 87] on img at bounding box center [401, 85] width 2 height 7
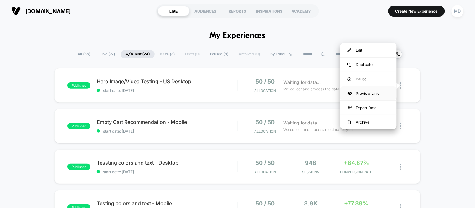
click at [363, 95] on div "Preview Link" at bounding box center [368, 93] width 56 height 14
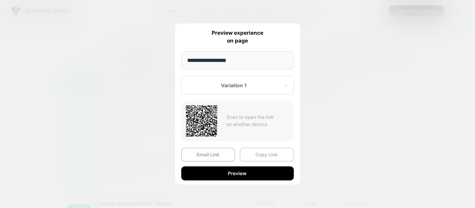
click at [266, 158] on button "Copy Link" at bounding box center [267, 155] width 54 height 14
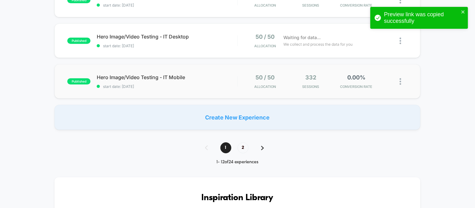
scroll to position [452, 0]
